Goal: Transaction & Acquisition: Subscribe to service/newsletter

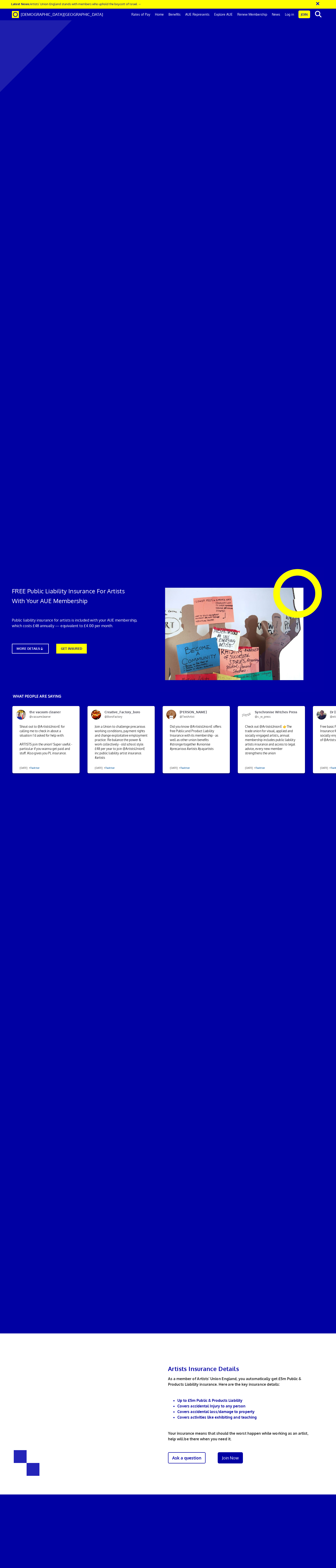
scroll to position [0, 2]
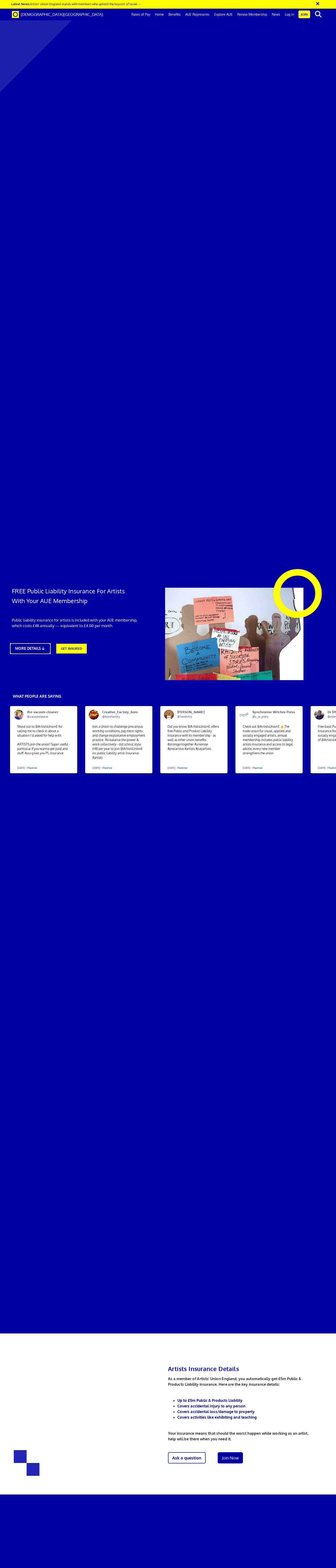
click at [34, 644] on link "MORE DETAILS" at bounding box center [30, 648] width 40 height 10
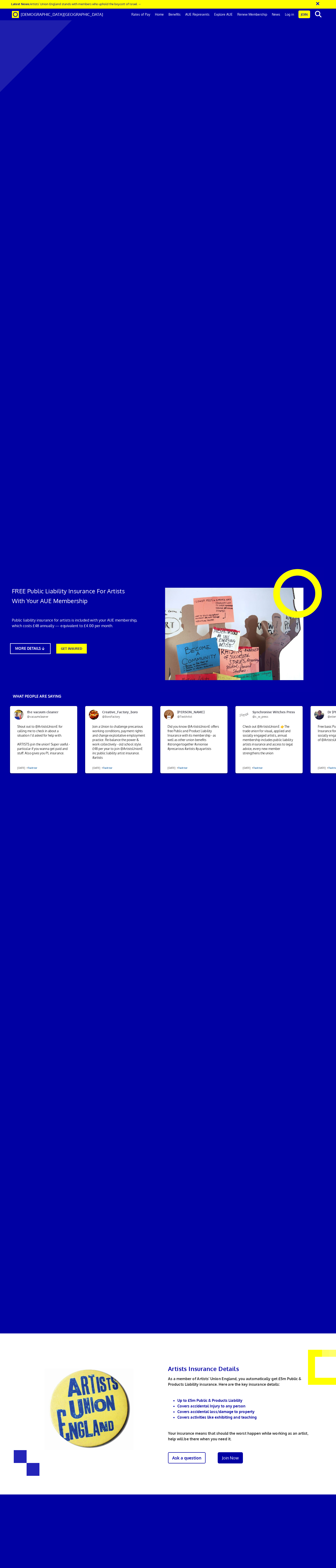
scroll to position [245, 0]
click at [225, 1452] on link "Join Now" at bounding box center [230, 1458] width 28 height 12
click at [181, 1452] on link "Ask a question" at bounding box center [187, 1458] width 42 height 12
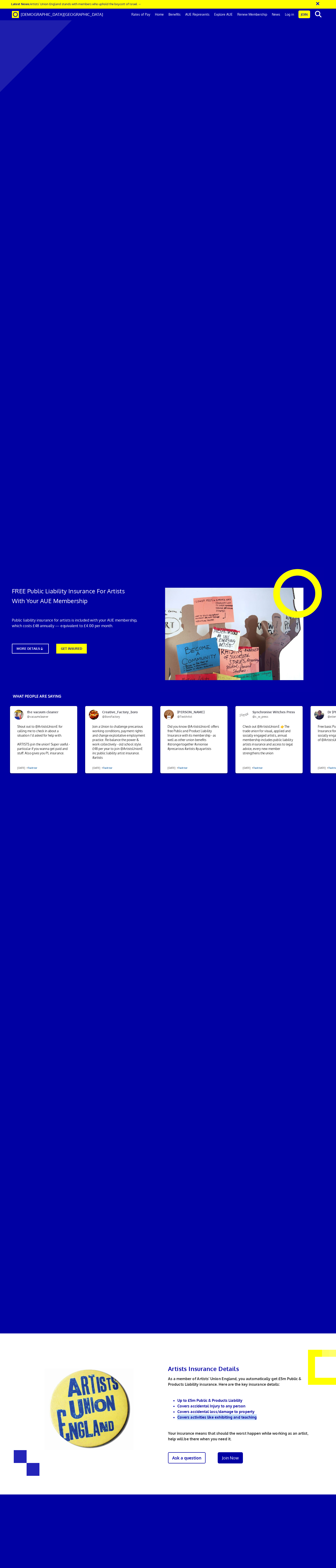
drag, startPoint x: 178, startPoint y: 62, endPoint x: 258, endPoint y: 66, distance: 80.1
click at [258, 1359] on div "Artists Insurance Details As a member of Artists’ Union England, you automatica…" at bounding box center [239, 1413] width 143 height 107
click at [190, 1452] on link "Ask a question" at bounding box center [187, 1458] width 42 height 12
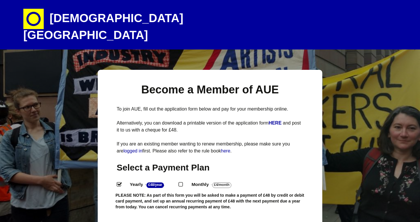
select select
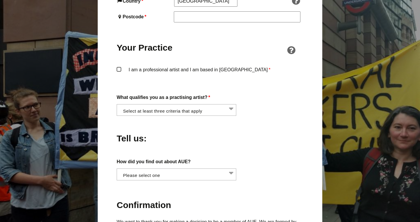
scroll to position [431, 0]
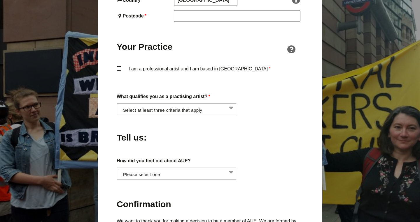
click at [216, 104] on li at bounding box center [178, 109] width 120 height 10
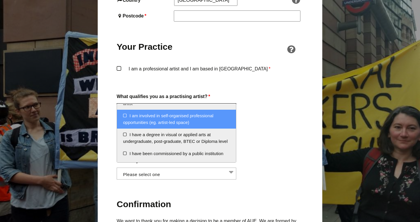
scroll to position [101, 0]
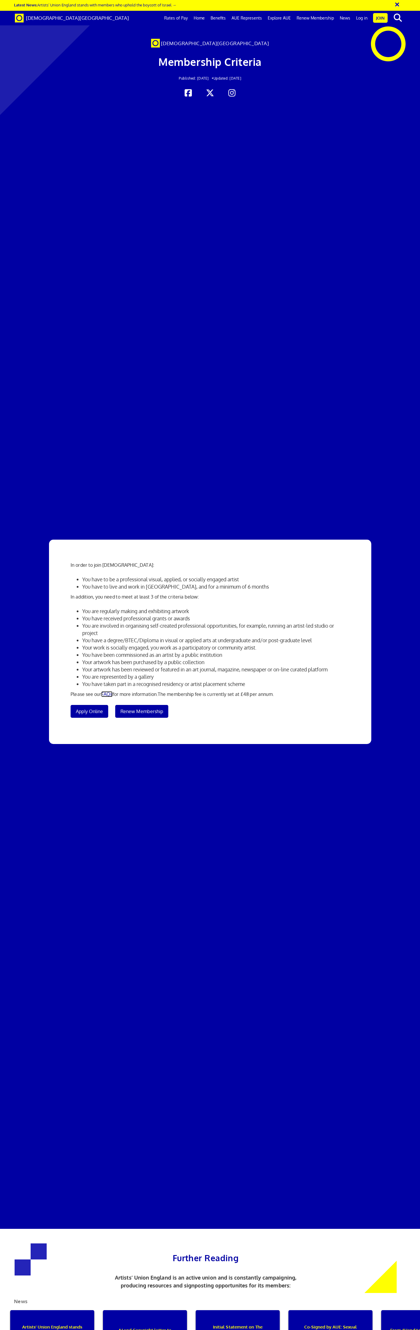
scroll to position [115, 0]
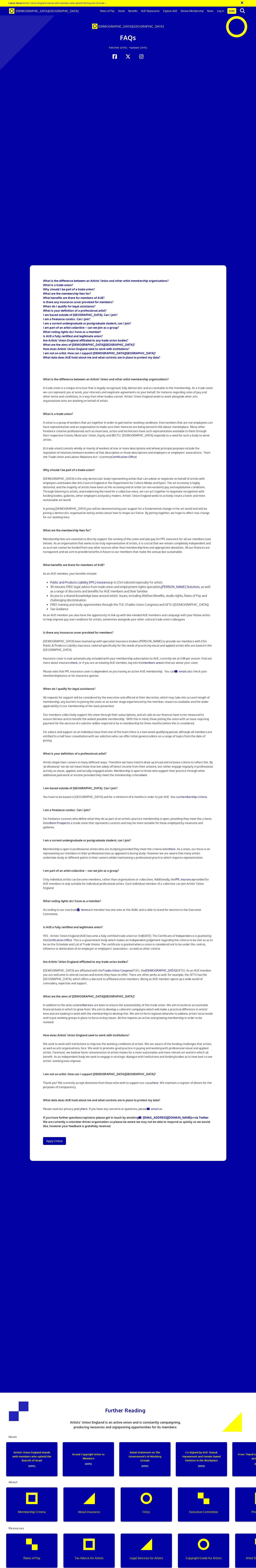
scroll to position [10, 0]
click at [131, 279] on b "What is the difference between an Artists' Union and other artist membership or…" at bounding box center [106, 281] width 126 height 4
click at [87, 296] on b "What benefits are there for members of AUE?" at bounding box center [74, 298] width 62 height 4
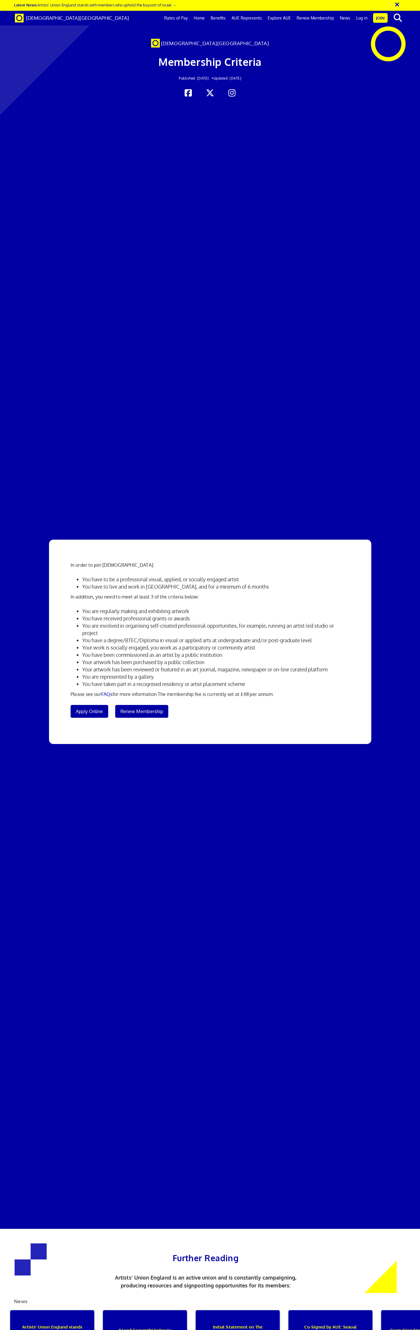
scroll to position [83, 0]
drag, startPoint x: 83, startPoint y: 96, endPoint x: 197, endPoint y: 97, distance: 113.4
click at [197, 608] on li "You are regularly making and exhibiting artwork" at bounding box center [215, 611] width 267 height 7
drag, startPoint x: 83, startPoint y: 102, endPoint x: 197, endPoint y: 103, distance: 114.3
click at [197, 615] on li "You have received professional grants or awards" at bounding box center [215, 618] width 267 height 7
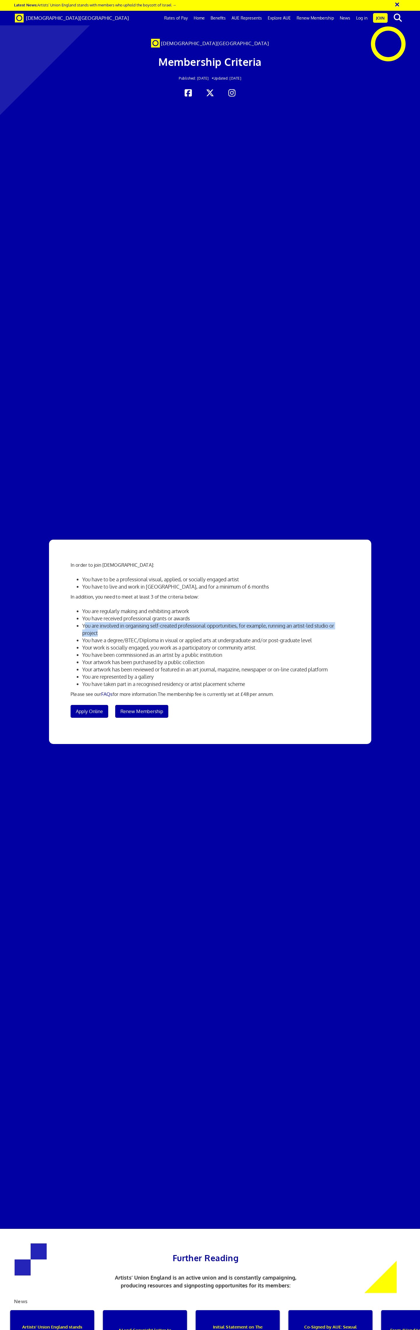
drag, startPoint x: 85, startPoint y: 107, endPoint x: 290, endPoint y: 119, distance: 205.0
click at [290, 622] on li "You are involved in organising self-created professional opportunities, for exa…" at bounding box center [215, 629] width 267 height 15
drag, startPoint x: 81, startPoint y: 126, endPoint x: 264, endPoint y: 123, distance: 182.8
click at [264, 637] on li "You have a degree/BTEC/Diploma in visual or applied arts at undergraduate and/o…" at bounding box center [215, 640] width 267 height 7
drag, startPoint x: 82, startPoint y: 137, endPoint x: 220, endPoint y: 138, distance: 137.9
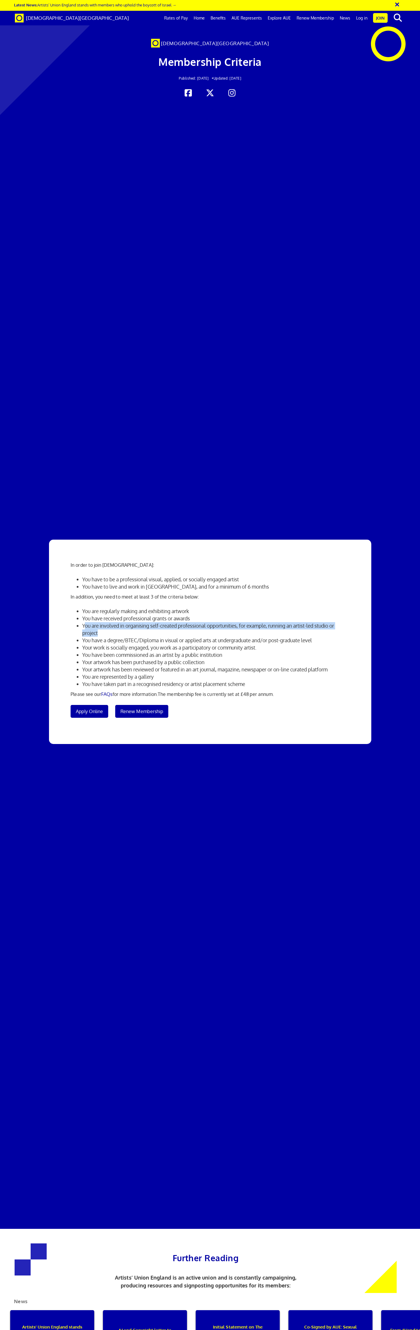
click at [220, 651] on li "You have been commissioned as an artist by a public institution" at bounding box center [215, 654] width 267 height 7
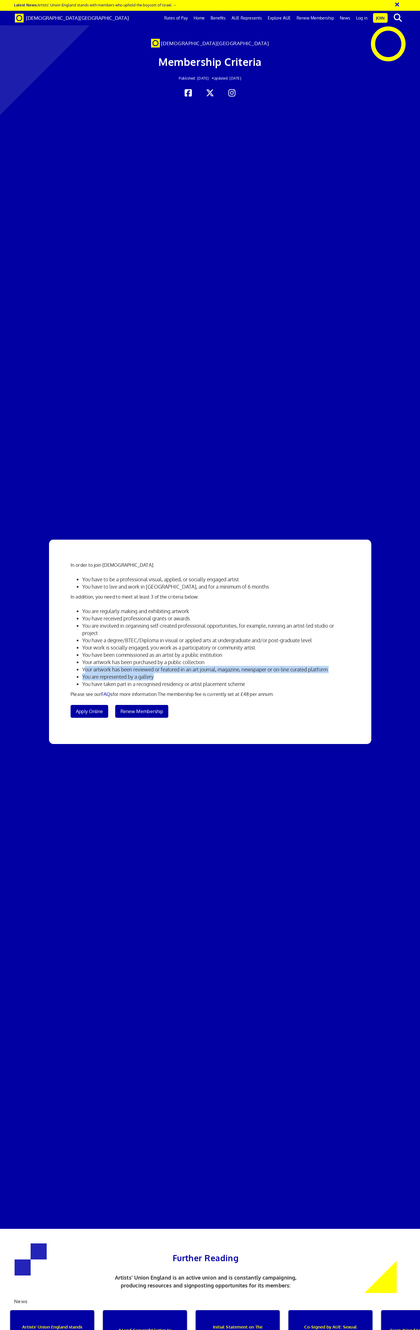
drag, startPoint x: 85, startPoint y: 153, endPoint x: 310, endPoint y: 157, distance: 225.4
click at [310, 608] on ul "You are regularly making and exhibiting artwork You have received professional …" at bounding box center [210, 648] width 278 height 80
drag, startPoint x: 82, startPoint y: 168, endPoint x: 170, endPoint y: 171, distance: 87.8
click at [170, 681] on li "You have taken part in a recognised residency or artist placement scheme" at bounding box center [215, 684] width 267 height 7
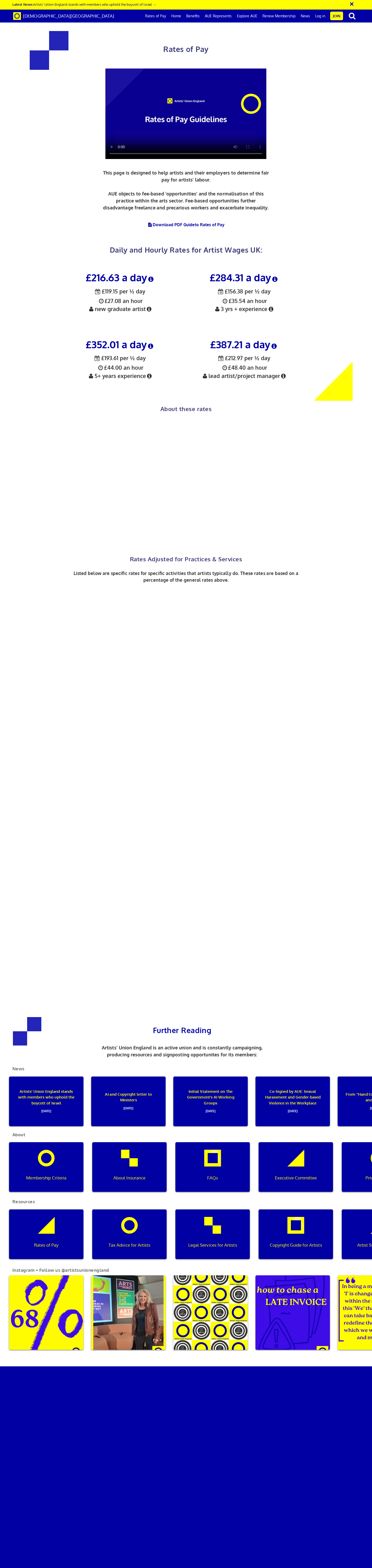
scroll to position [222, 0]
click at [149, 373] on icon at bounding box center [150, 376] width 7 height 5
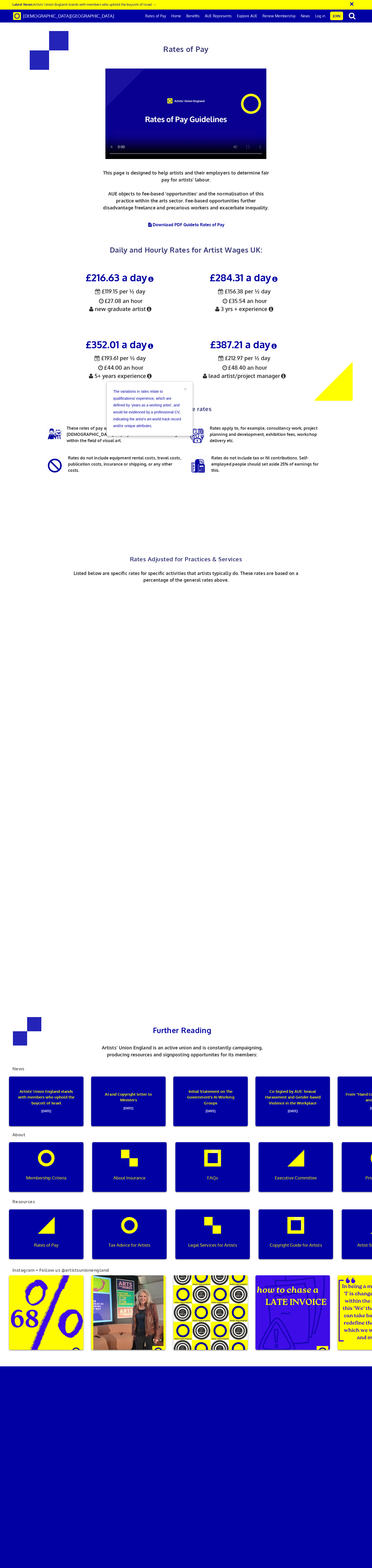
scroll to position [270, 0]
click at [179, 333] on div "£352.01 a day ½ £193.61 per ½ day £44.00 an hour 5+ years experience" at bounding box center [120, 367] width 124 height 67
click at [186, 387] on button "×" at bounding box center [184, 389] width 3 height 5
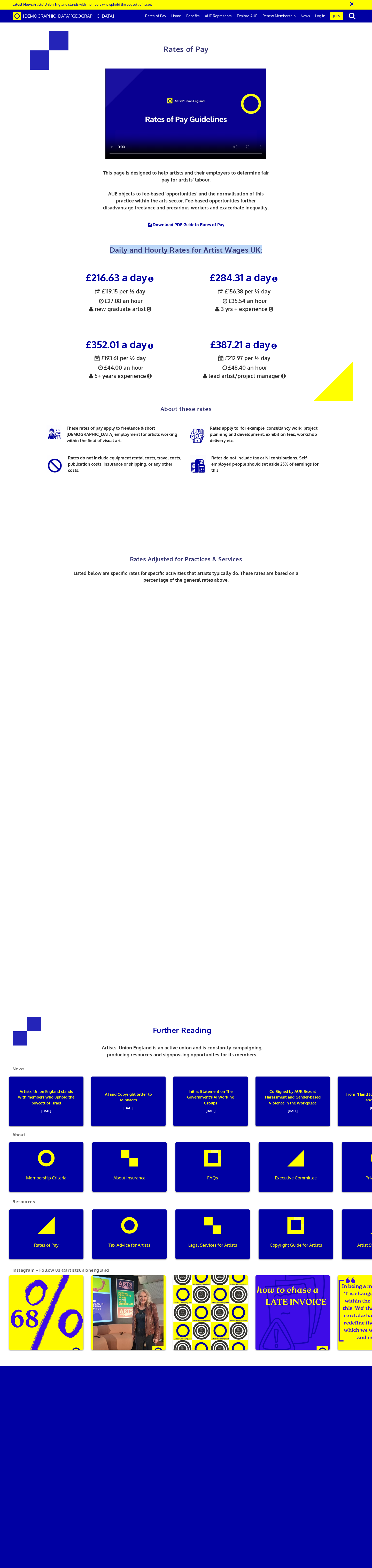
drag, startPoint x: 108, startPoint y: 81, endPoint x: 271, endPoint y: 83, distance: 163.0
click at [270, 83] on div "Rates of Pay This page is designed to help artists and their employers to deter…" at bounding box center [186, 141] width 253 height 241
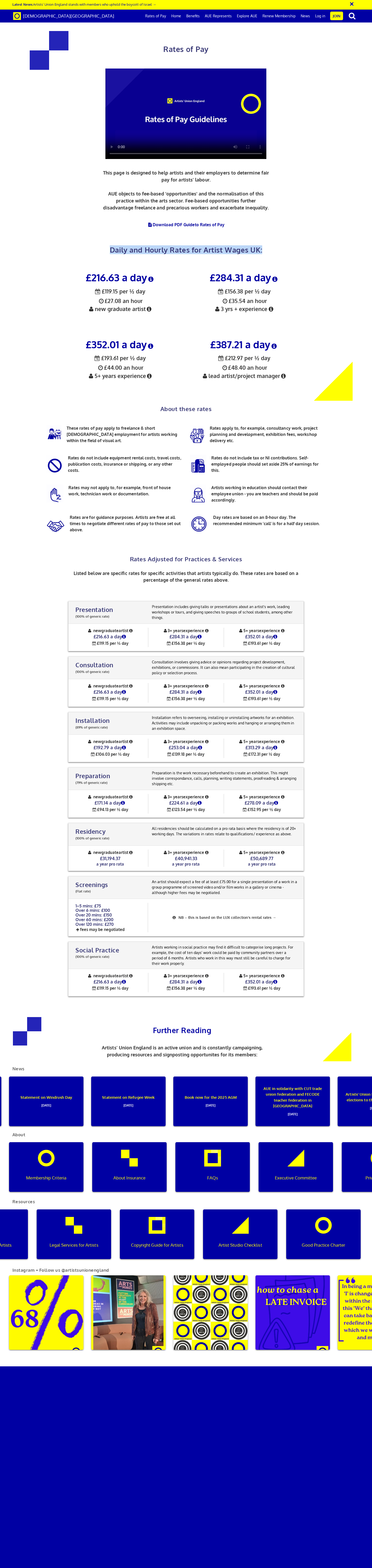
scroll to position [0, 142]
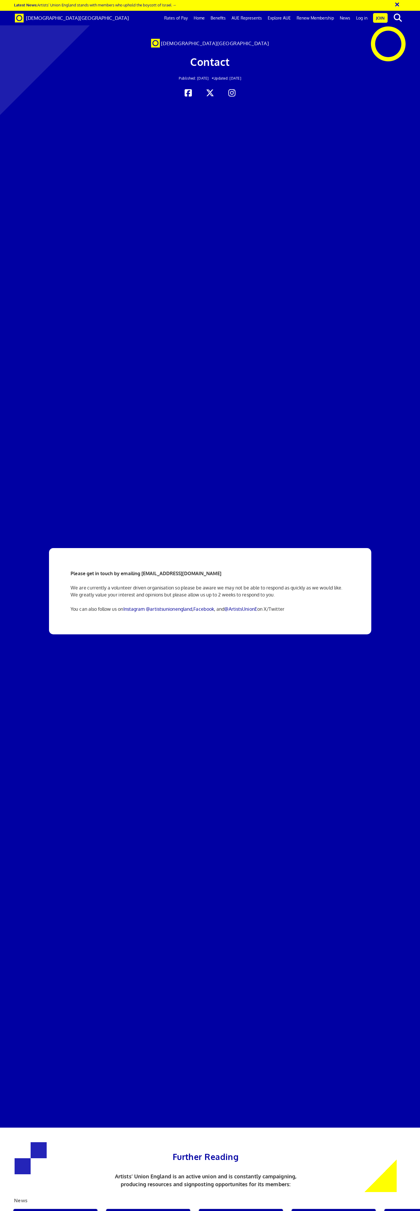
scroll to position [0, 3]
